Goal: Transaction & Acquisition: Purchase product/service

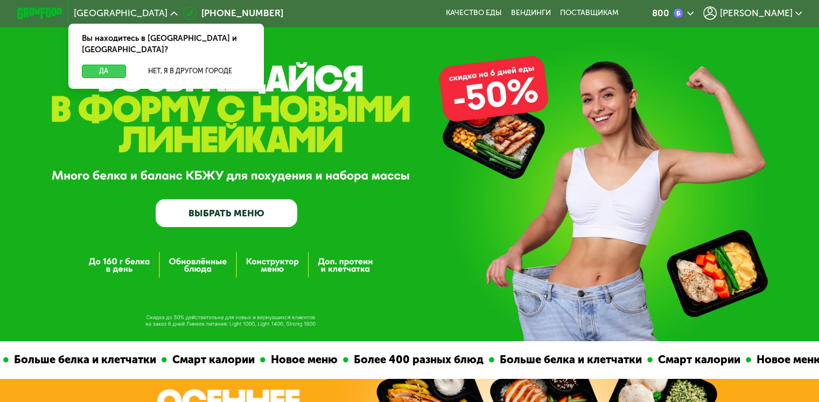
click at [103, 65] on button "Да" at bounding box center [104, 71] width 44 height 13
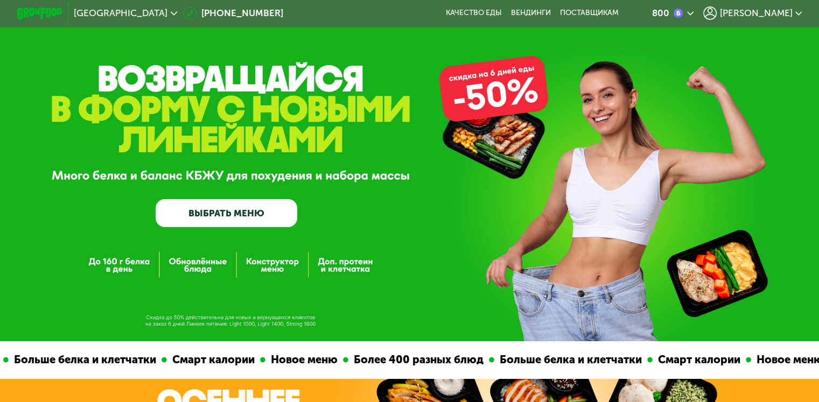
click at [103, 65] on button "Да" at bounding box center [104, 71] width 44 height 13
click at [244, 222] on link "ВЫБРАТЬ МЕНЮ" at bounding box center [227, 213] width 142 height 29
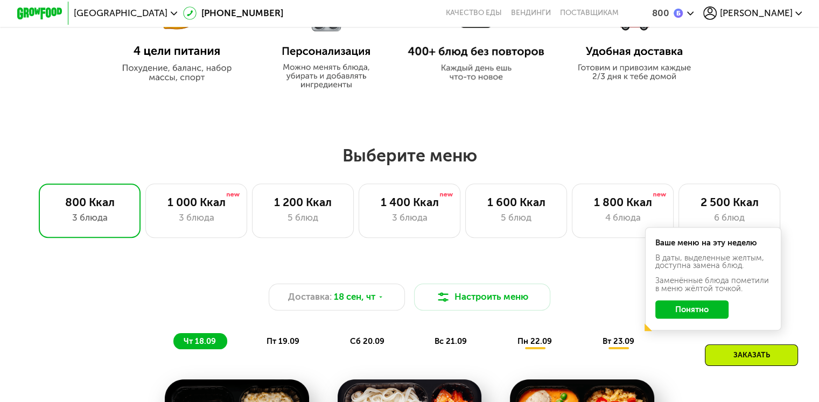
scroll to position [696, 0]
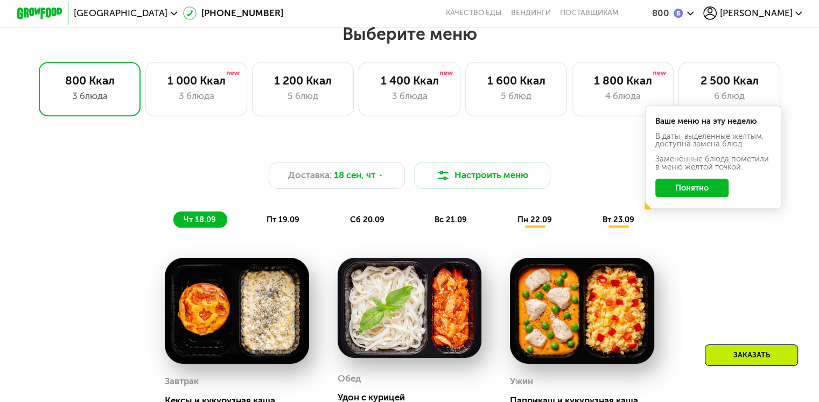
click at [696, 192] on button "Понятно" at bounding box center [692, 188] width 73 height 18
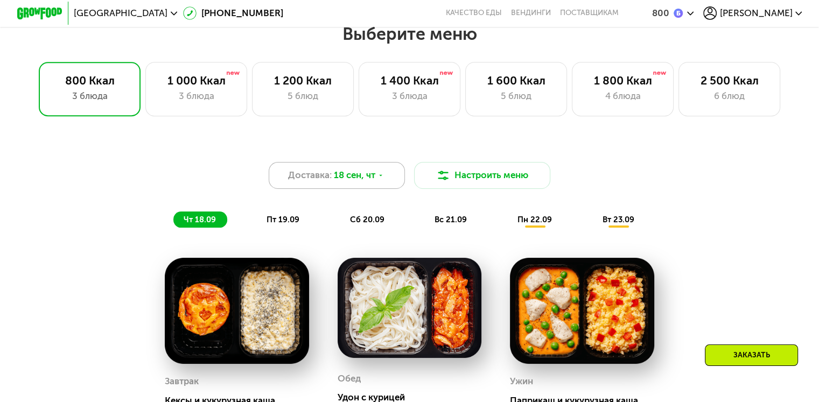
click at [400, 184] on div "Доставка: 18 сен, чт" at bounding box center [337, 175] width 137 height 27
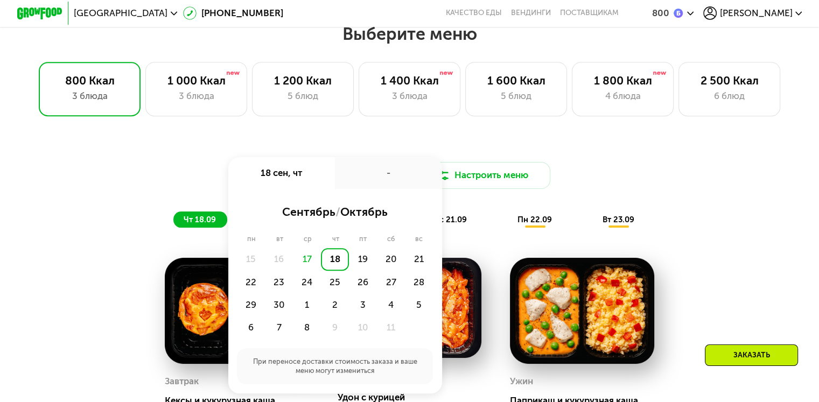
click at [771, 270] on div "Доставка: 18 сен, чт 18 сен, чт - сентябрь / октябрь пн вт ср чт пт сб вс 15 16…" at bounding box center [409, 375] width 819 height 495
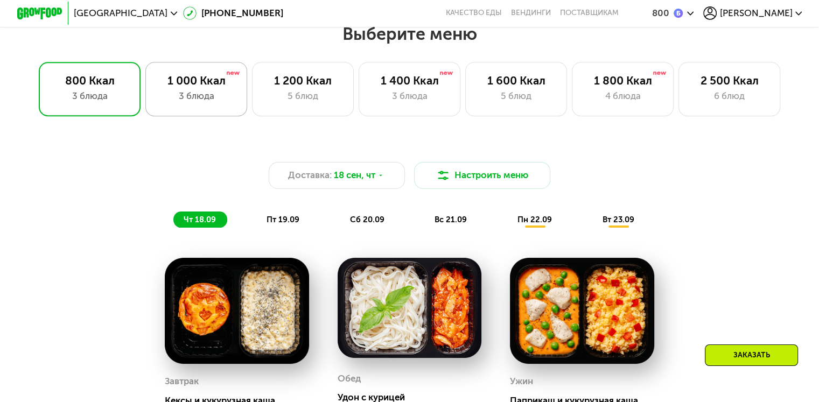
click at [232, 100] on div "3 блюда" at bounding box center [196, 95] width 78 height 13
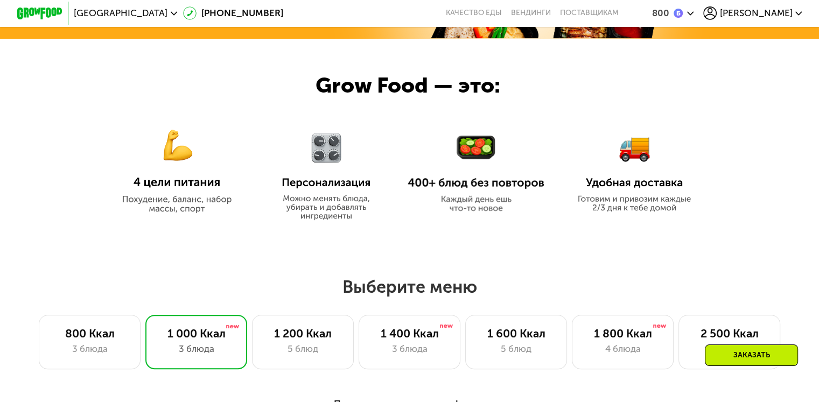
scroll to position [450, 0]
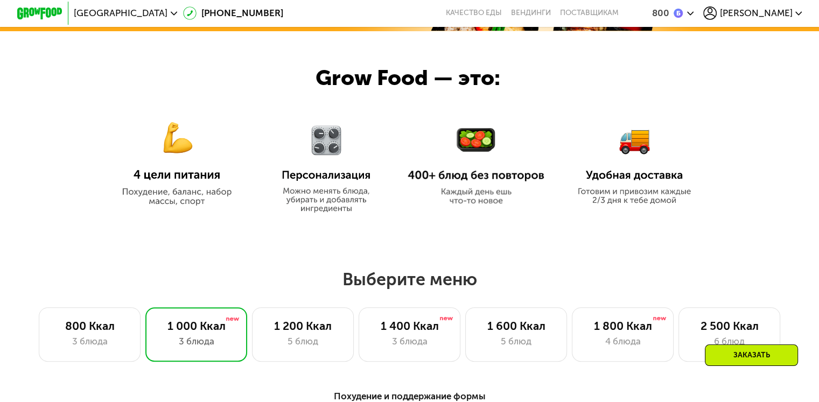
click at [304, 169] on img at bounding box center [326, 162] width 107 height 101
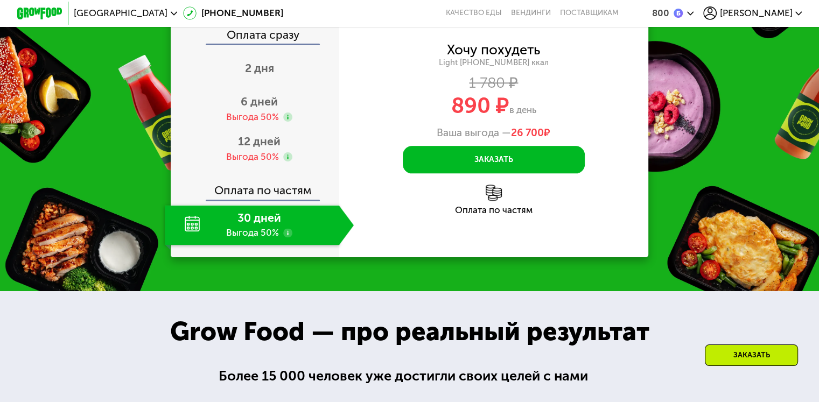
scroll to position [1312, 0]
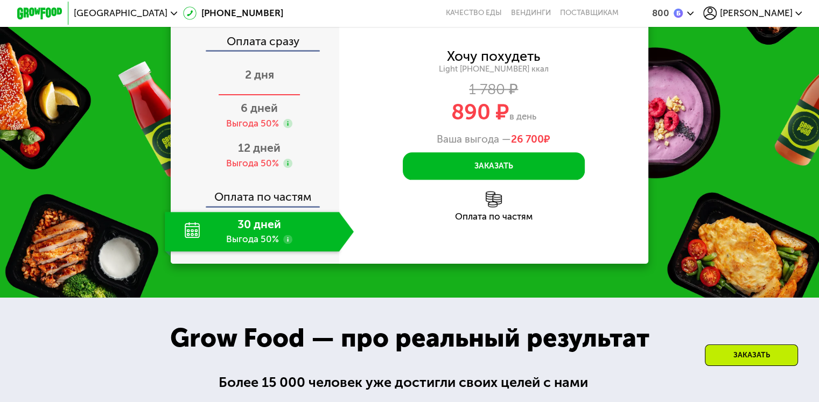
click at [276, 96] on div "2 дня" at bounding box center [259, 76] width 189 height 40
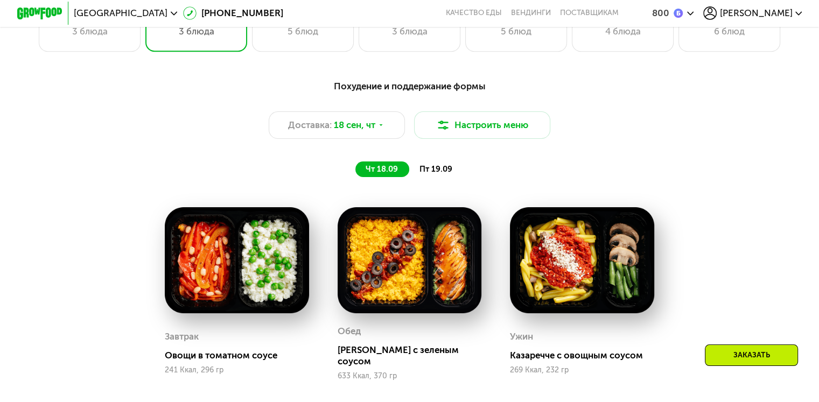
scroll to position [760, 0]
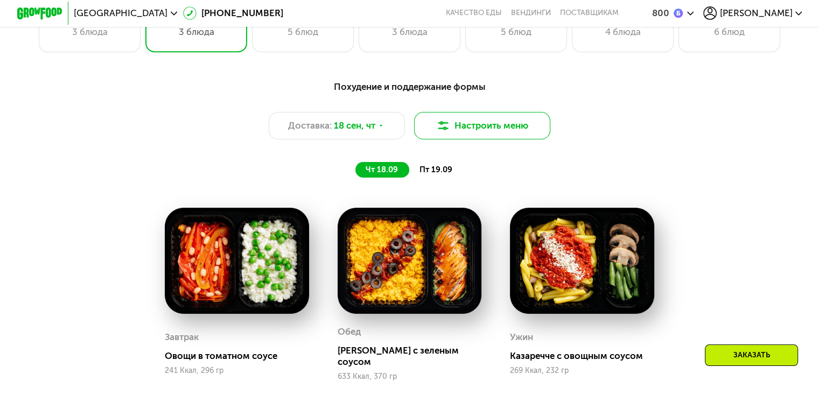
click at [450, 126] on button "Настроить меню" at bounding box center [482, 125] width 137 height 27
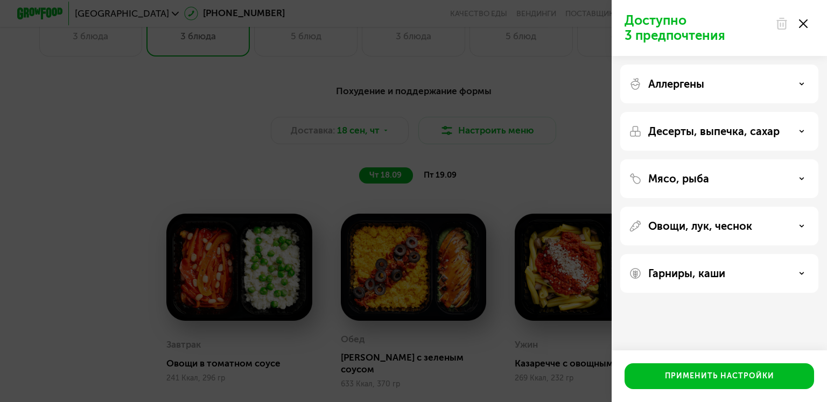
click at [475, 128] on div "Доступно 3 предпочтения Аллергены Десерты, выпечка, сахар Мясо, рыба Овощи, лук…" at bounding box center [413, 201] width 827 height 402
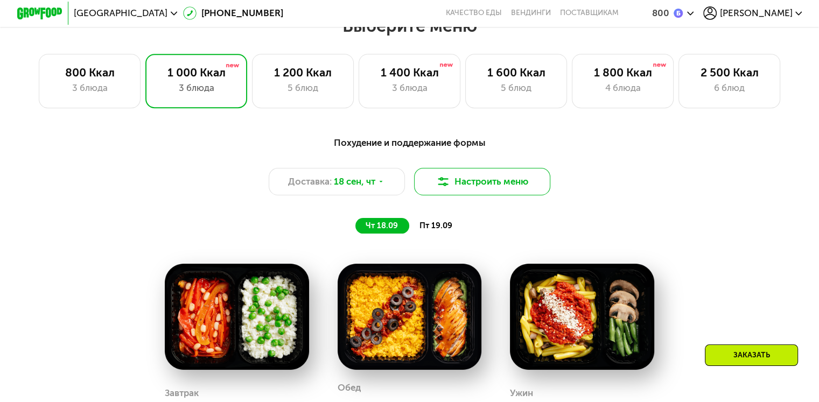
scroll to position [702, 0]
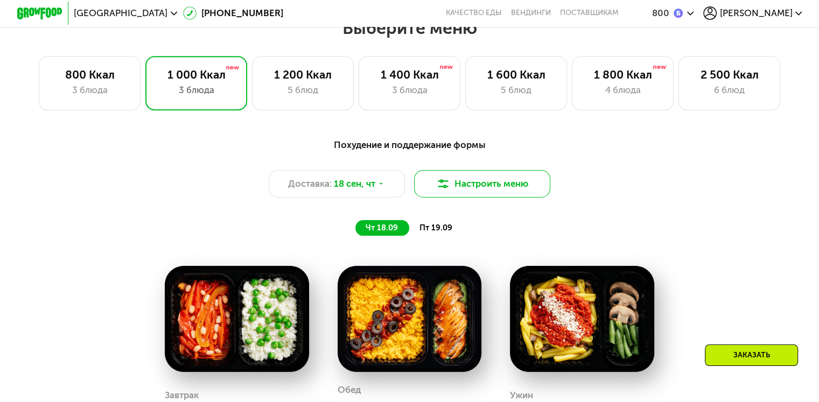
click at [454, 180] on button "Настроить меню" at bounding box center [482, 183] width 137 height 27
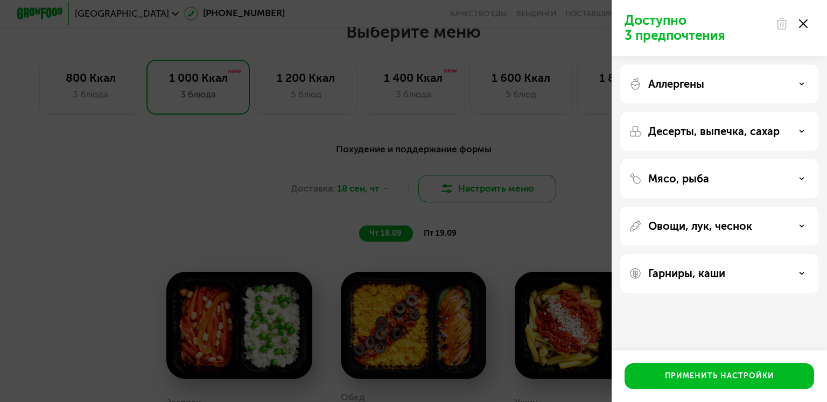
click at [454, 180] on div "Доступно 3 предпочтения Аллергены Десерты, выпечка, сахар Мясо, рыба Овощи, лук…" at bounding box center [413, 201] width 827 height 402
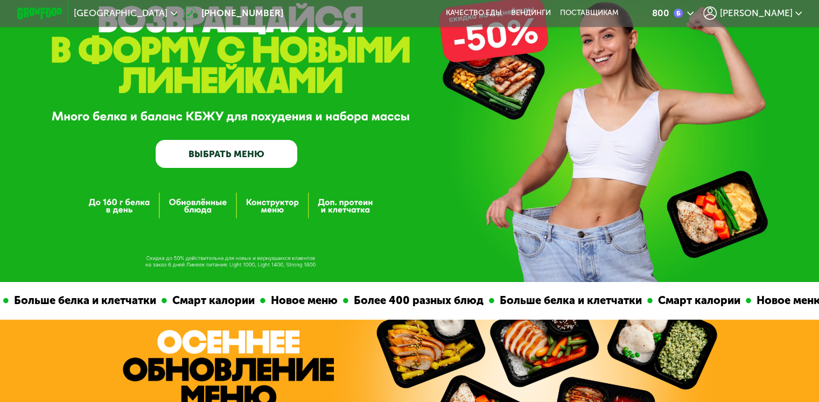
scroll to position [0, 0]
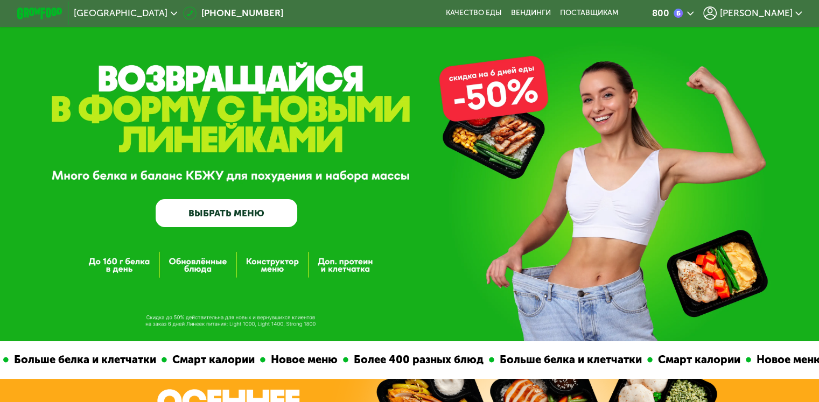
click at [284, 207] on link "ВЫБРАТЬ МЕНЮ" at bounding box center [227, 213] width 142 height 29
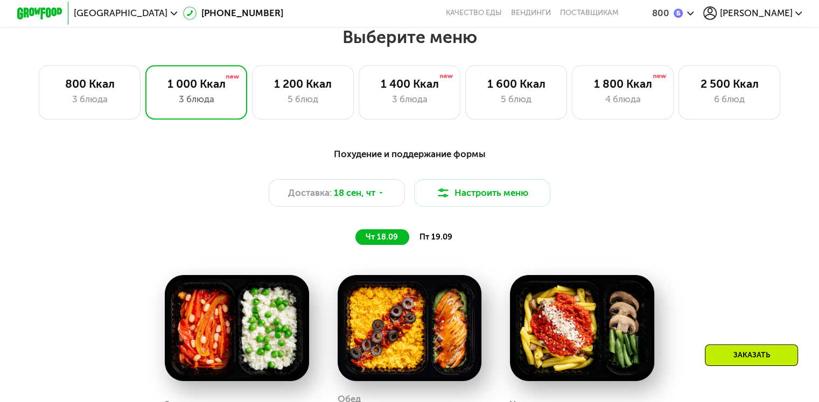
scroll to position [696, 0]
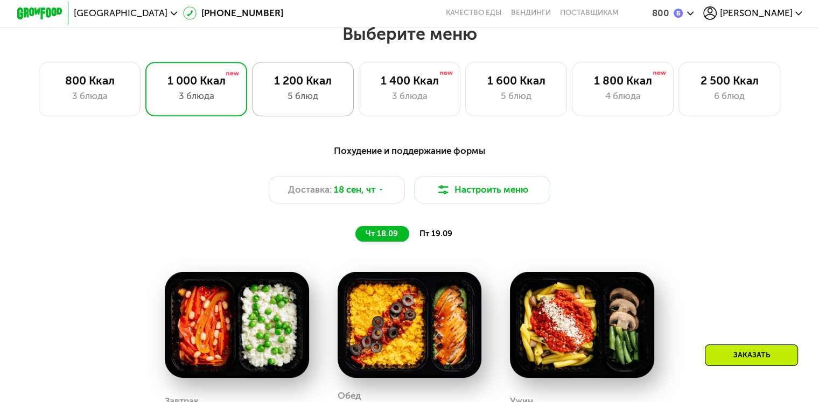
click at [329, 81] on div "1 200 Ккал" at bounding box center [303, 80] width 78 height 13
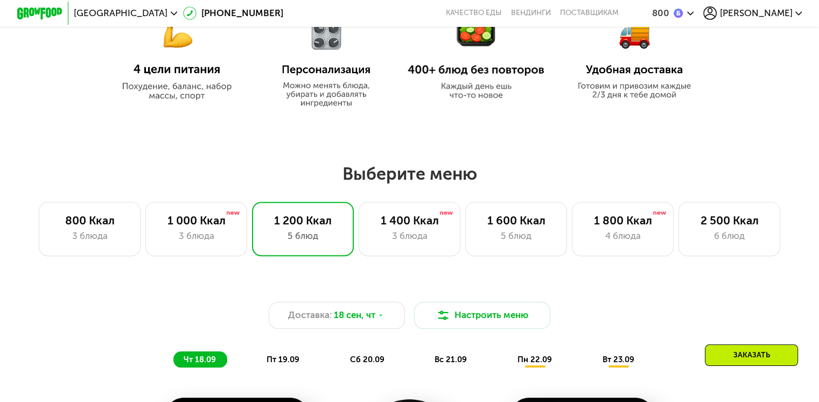
scroll to position [547, 0]
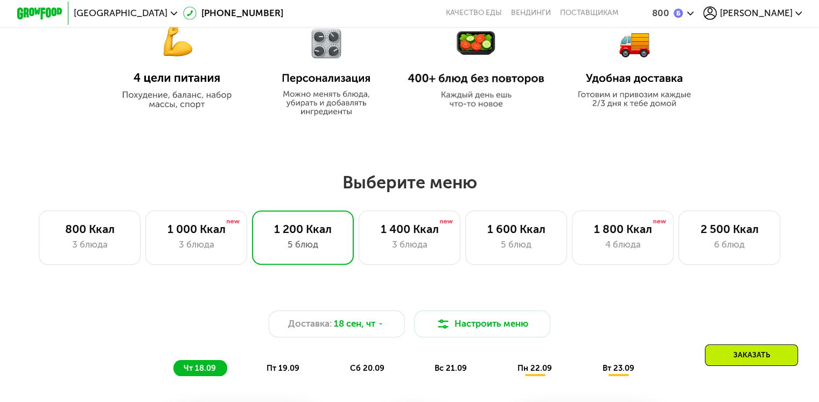
click at [792, 16] on span "Женя" at bounding box center [756, 13] width 73 height 9
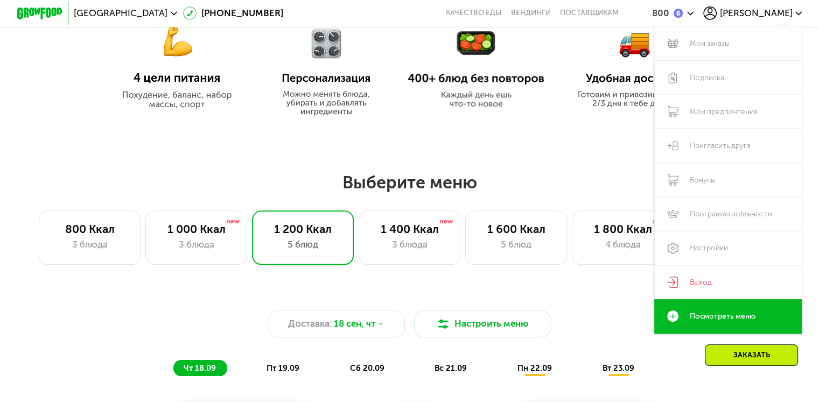
click at [754, 37] on link "Мои заказы" at bounding box center [729, 43] width 148 height 34
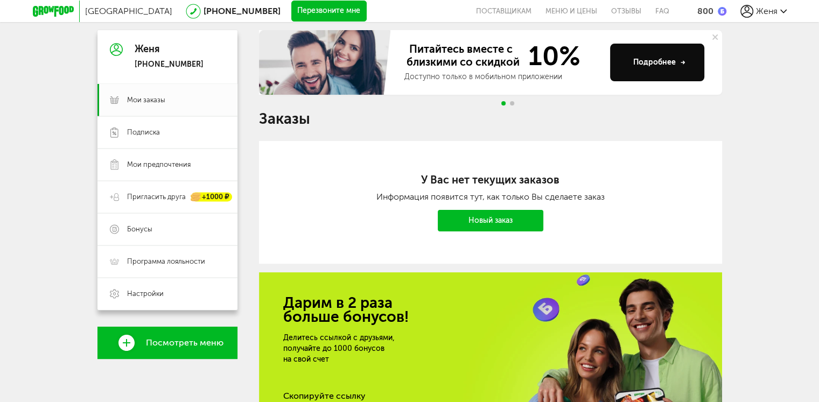
click at [519, 212] on link "Новый заказ" at bounding box center [491, 221] width 106 height 22
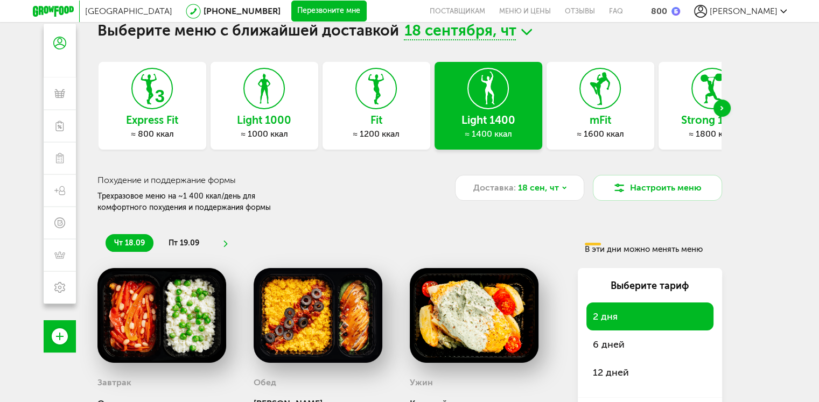
scroll to position [30, 0]
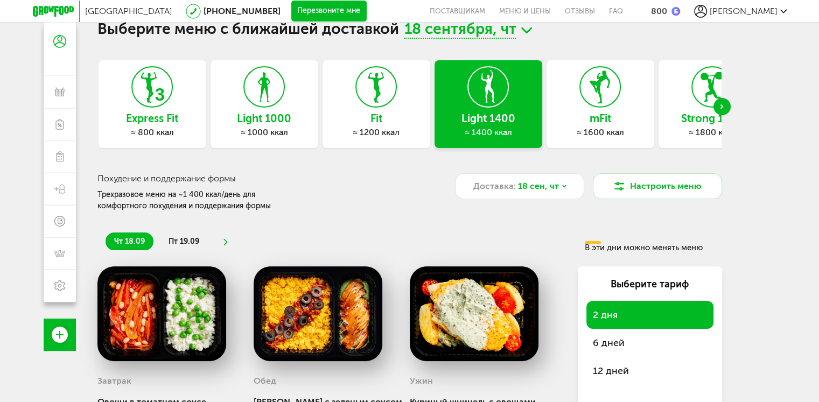
click at [724, 104] on div "Next slide" at bounding box center [722, 106] width 17 height 17
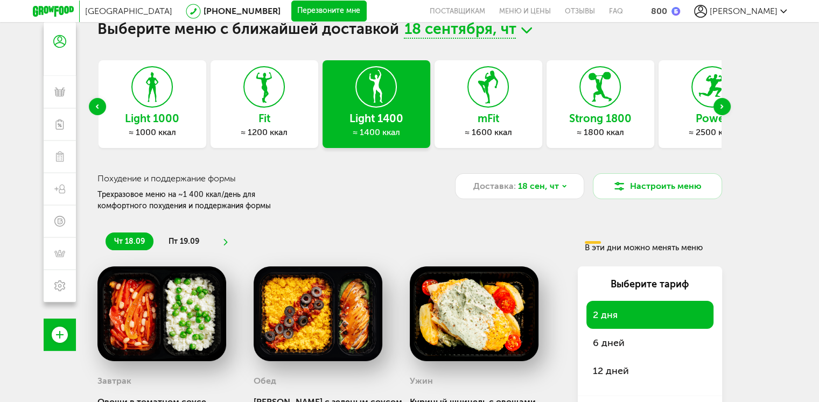
click at [724, 104] on div "Next slide" at bounding box center [722, 106] width 17 height 17
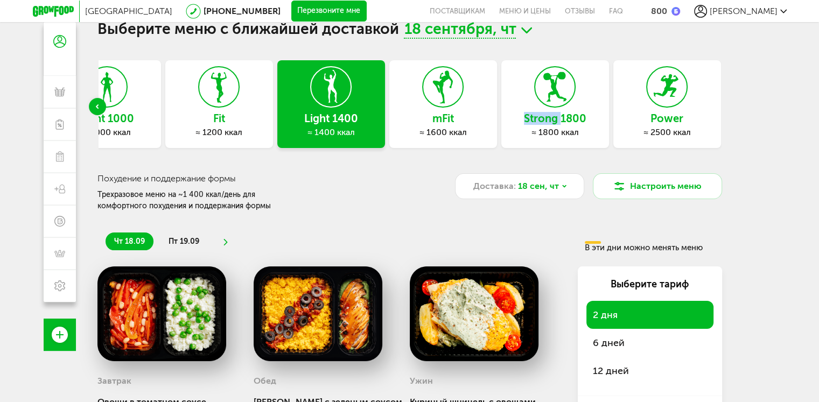
click at [724, 104] on div "Выберите меню с ближайшей доставкой 18 сентября, чт Express Fit ≈ 800 ккал Ligh…" at bounding box center [410, 223] width 646 height 402
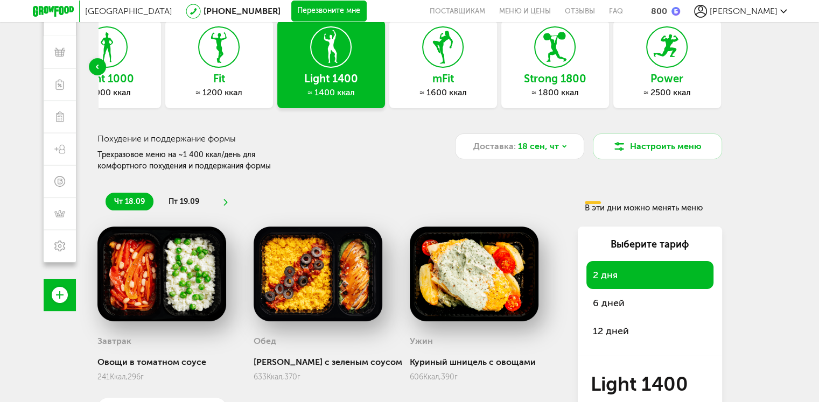
scroll to position [52, 0]
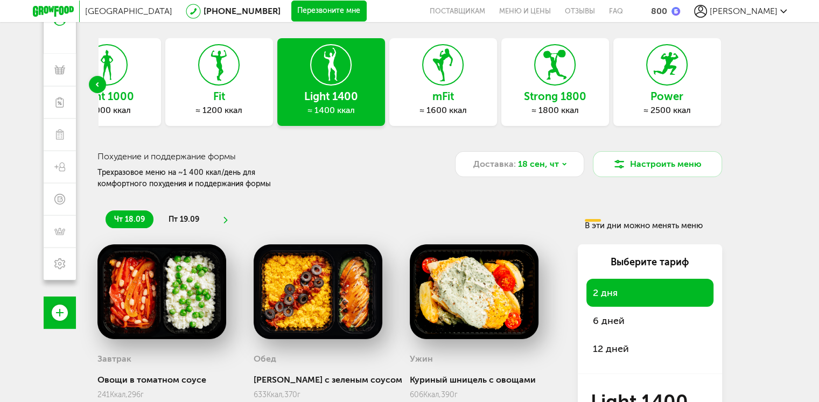
click at [452, 104] on div "mFit ≈ 1600 ккал" at bounding box center [443, 82] width 108 height 88
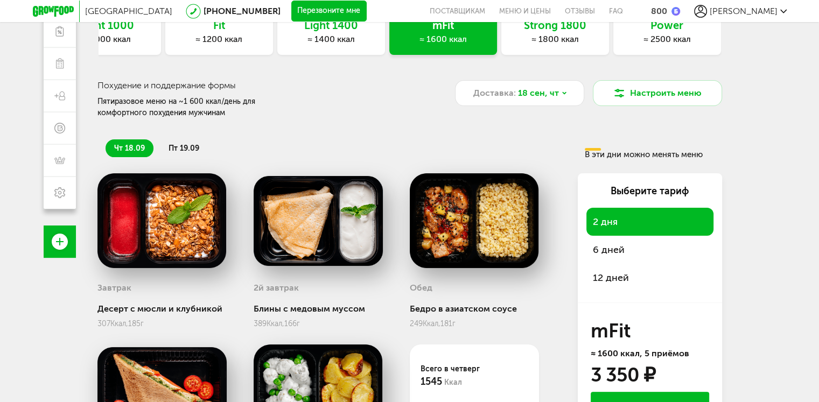
scroll to position [122, 0]
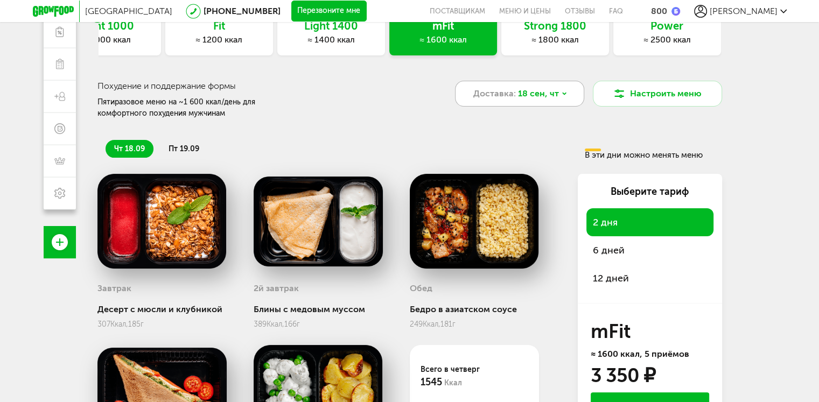
click at [565, 98] on div "Доставка: 18 сен, чт" at bounding box center [519, 94] width 129 height 26
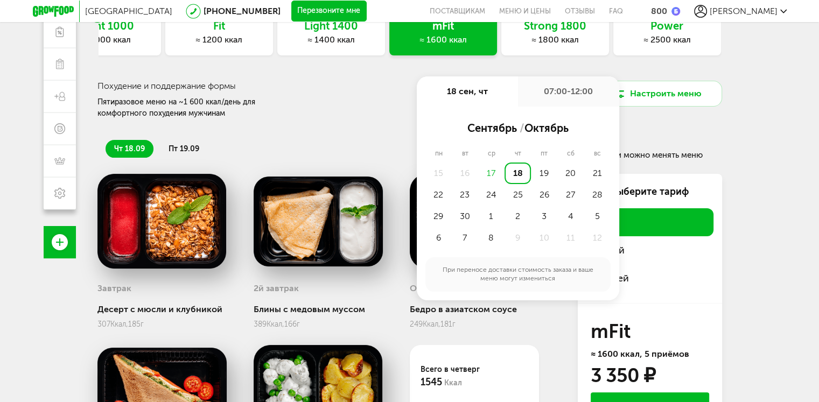
click at [339, 93] on div "Похудение и поддержание формы Пятиразовое меню на ~1 600 ккал/день для комфортн…" at bounding box center [242, 100] width 288 height 39
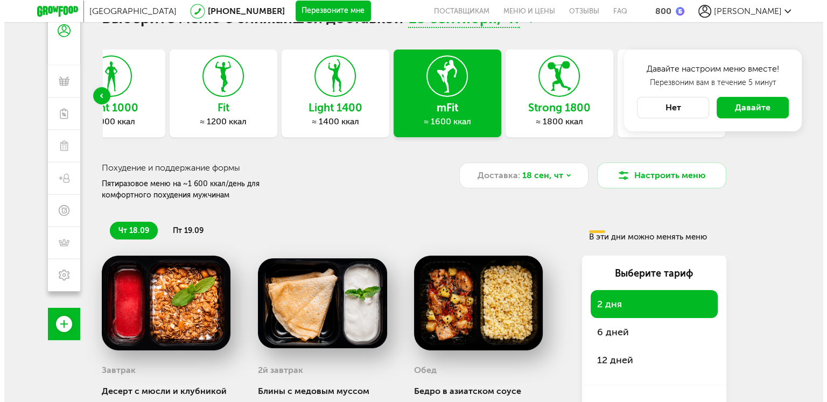
scroll to position [39, 0]
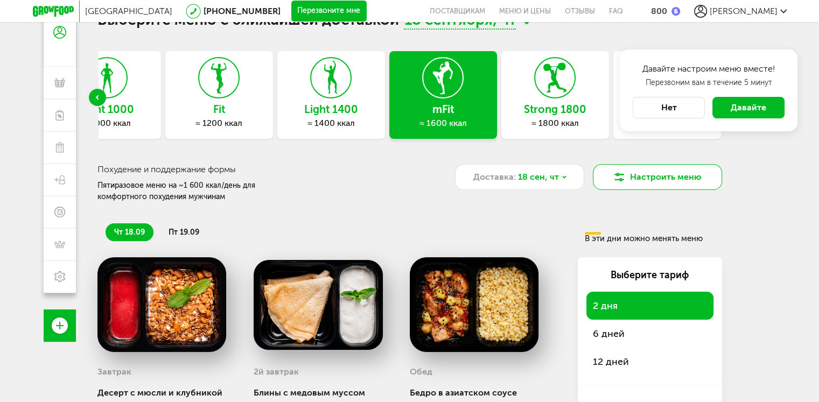
click at [644, 179] on button "Настроить меню" at bounding box center [657, 177] width 129 height 26
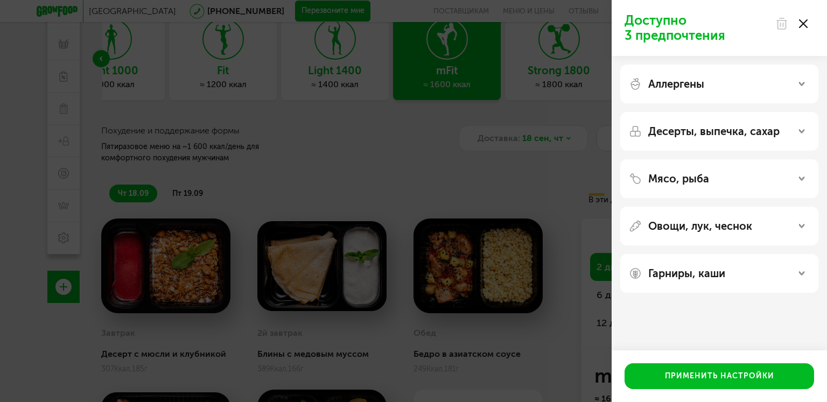
click at [728, 192] on div "Мясо, рыба" at bounding box center [720, 178] width 198 height 39
click at [755, 182] on div "Мясо, рыба" at bounding box center [719, 178] width 181 height 13
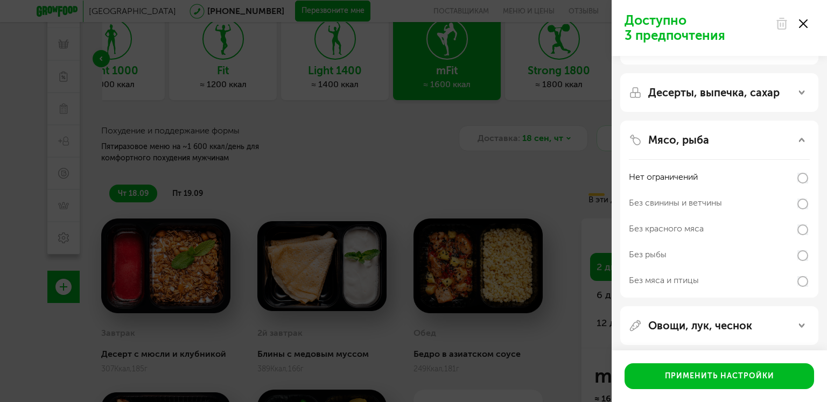
scroll to position [43, 0]
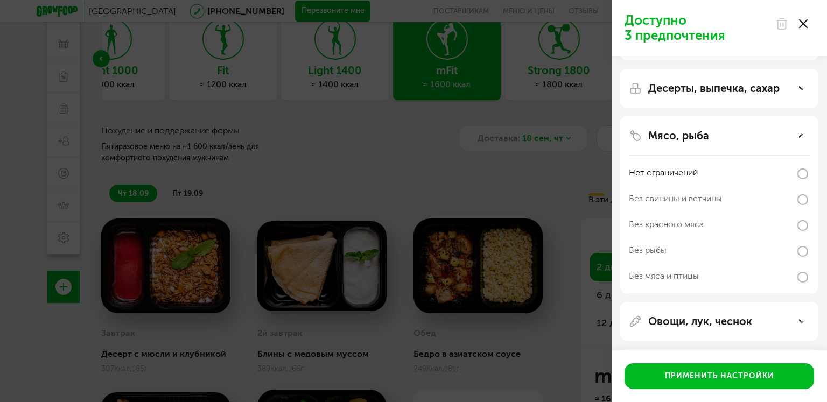
click at [798, 219] on div "Без красного мяса" at bounding box center [719, 225] width 181 height 26
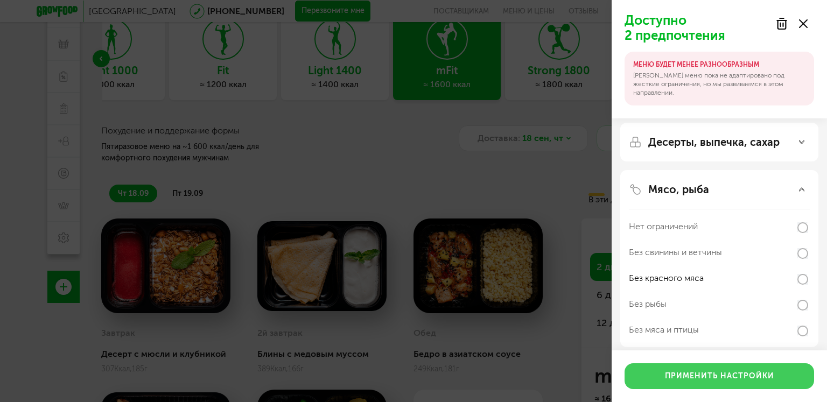
click at [736, 371] on button "Применить настройки" at bounding box center [720, 377] width 190 height 26
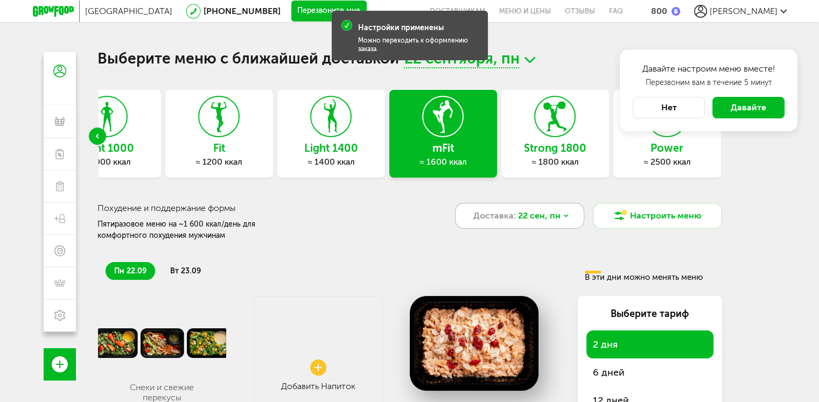
scroll to position [0, 0]
click at [528, 207] on div "Доставка: 22 сен, пн" at bounding box center [519, 216] width 129 height 26
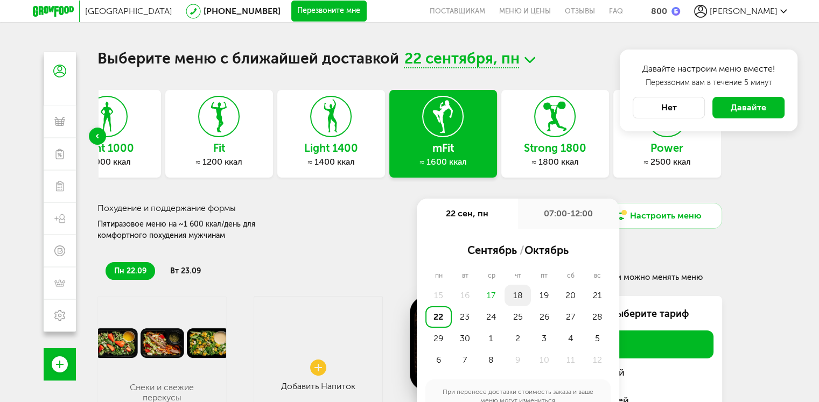
click at [518, 300] on div "18" at bounding box center [518, 296] width 26 height 22
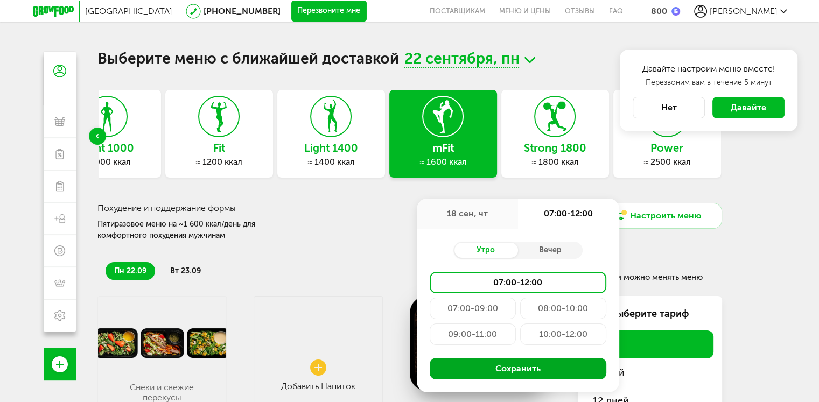
click at [527, 368] on button "Сохранить" at bounding box center [518, 369] width 177 height 22
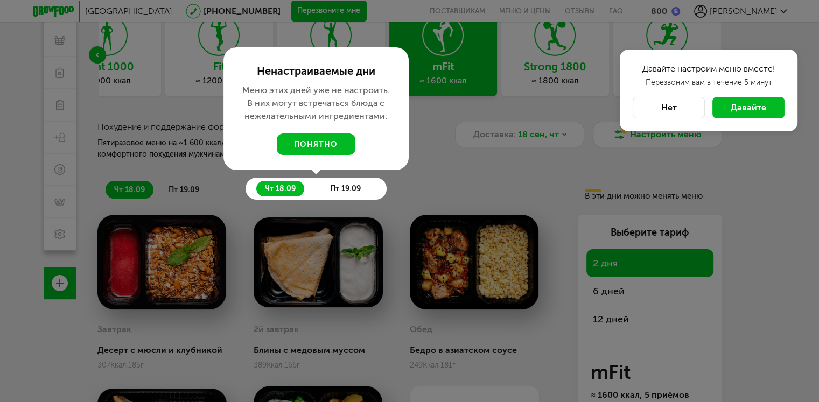
scroll to position [82, 0]
click at [312, 141] on button "понятно" at bounding box center [316, 144] width 79 height 22
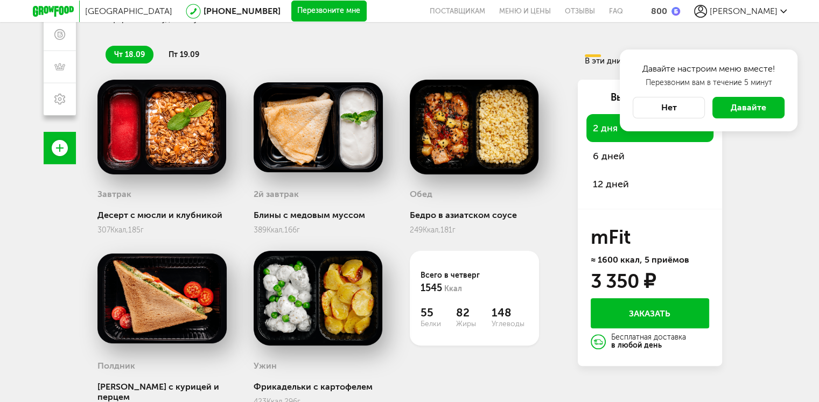
scroll to position [254, 0]
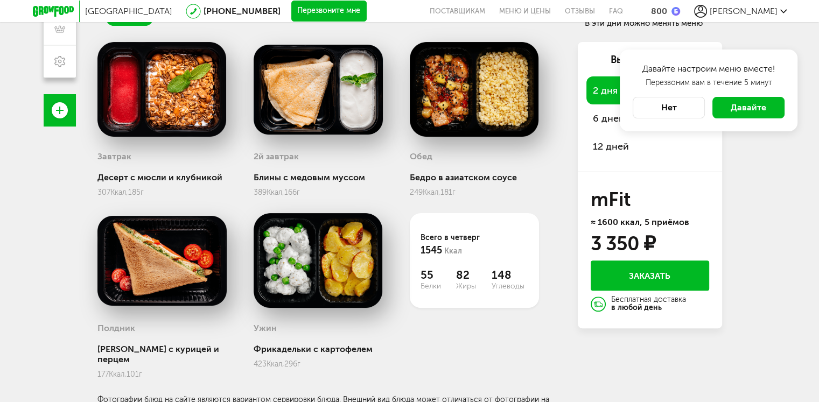
click at [698, 106] on button "Нет" at bounding box center [669, 108] width 72 height 22
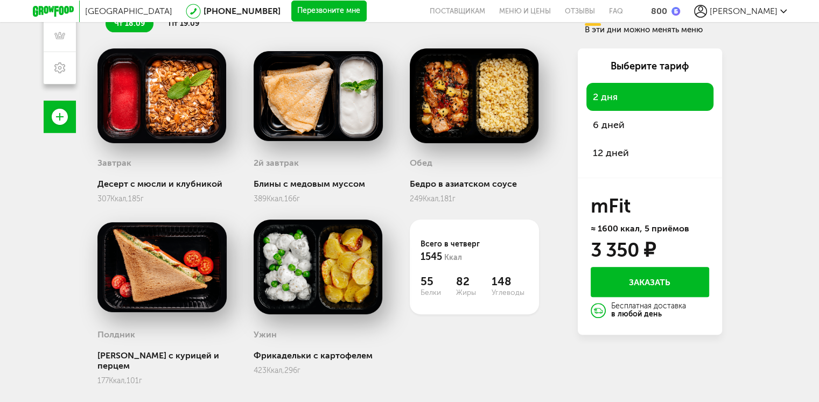
scroll to position [248, 0]
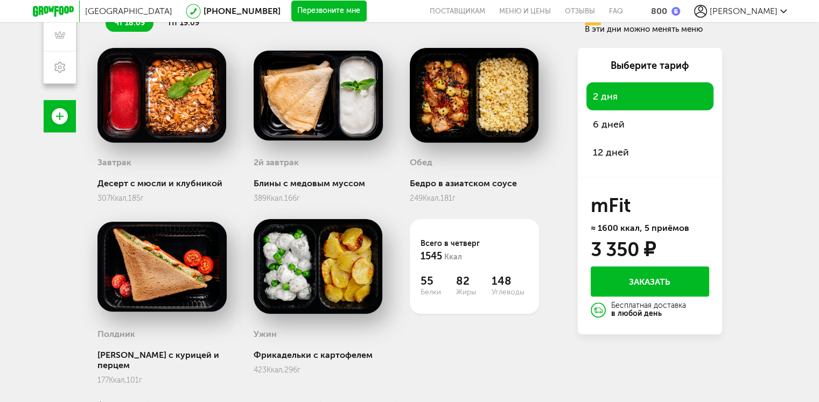
click at [485, 124] on img at bounding box center [474, 95] width 129 height 95
click at [487, 184] on div "Бедро в азиатском соусе" at bounding box center [474, 183] width 129 height 10
